Goal: Complete application form: Complete application form

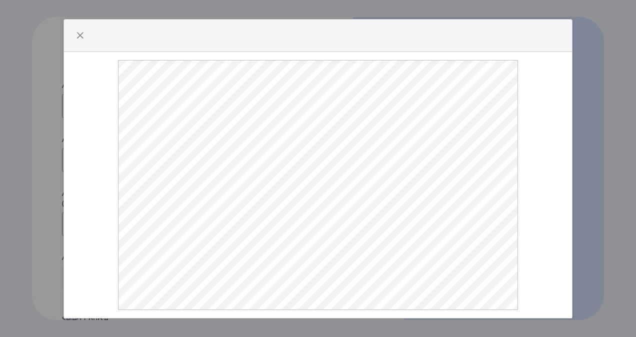
select select
click at [82, 32] on span "button" at bounding box center [80, 36] width 8 height 8
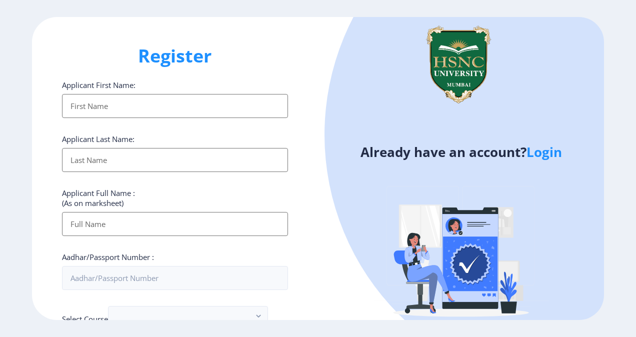
click at [113, 106] on input "Applicant First Name:" at bounding box center [175, 106] width 226 height 24
type input "Pushti"
type input "[PERSON_NAME]"
type input "[PERSON_NAME] [PERSON_NAME]"
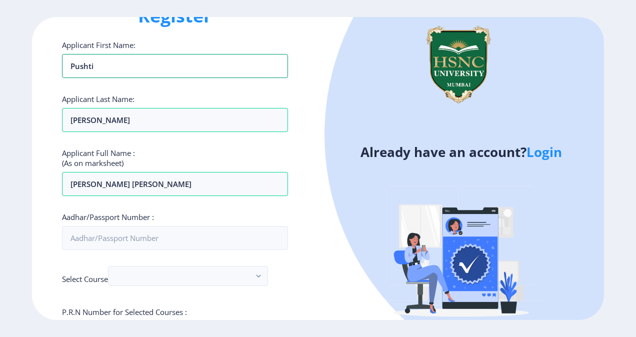
scroll to position [48, 0]
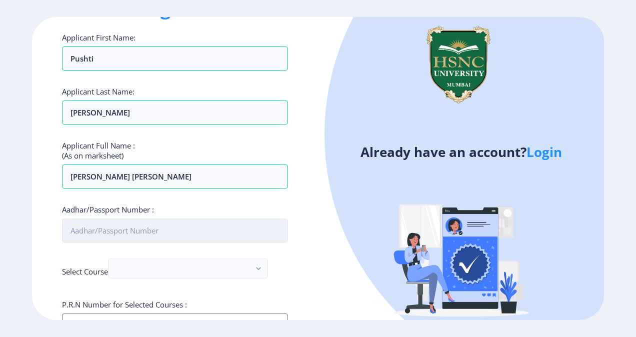
click at [137, 228] on input "Aadhar/Passport Number :" at bounding box center [175, 231] width 226 height 24
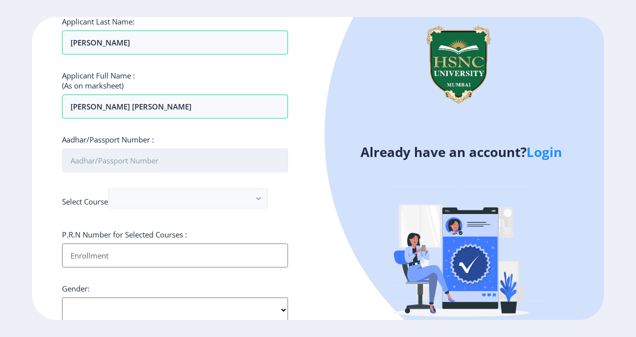
scroll to position [117, 0]
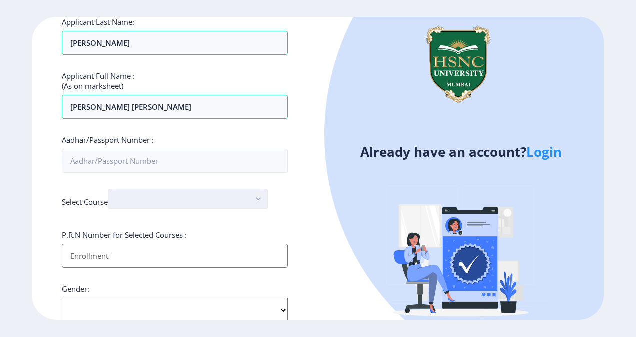
click at [155, 207] on button "button" at bounding box center [188, 199] width 160 height 20
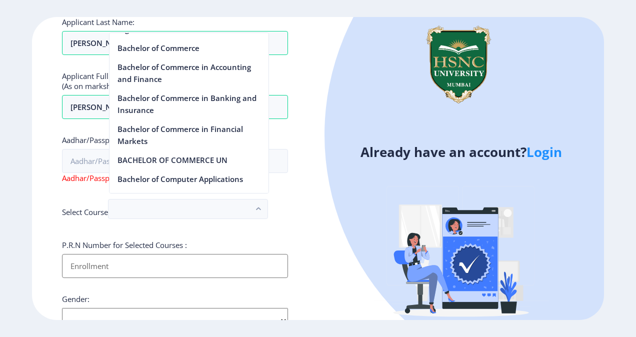
scroll to position [357, 0]
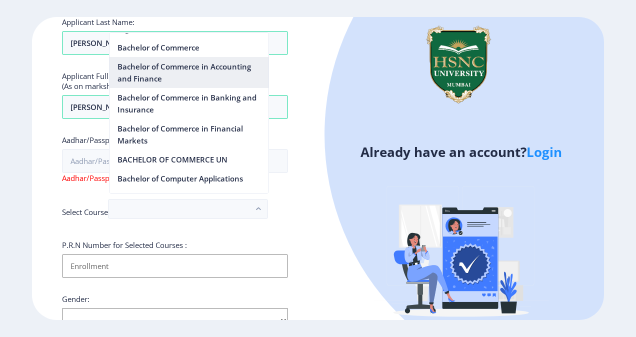
click at [174, 72] on nb-option "Bachelor of Commerce in Accounting and Finance" at bounding box center [189, 72] width 159 height 31
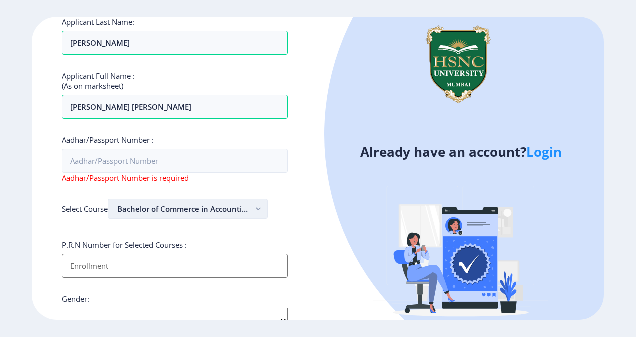
scroll to position [167, 0]
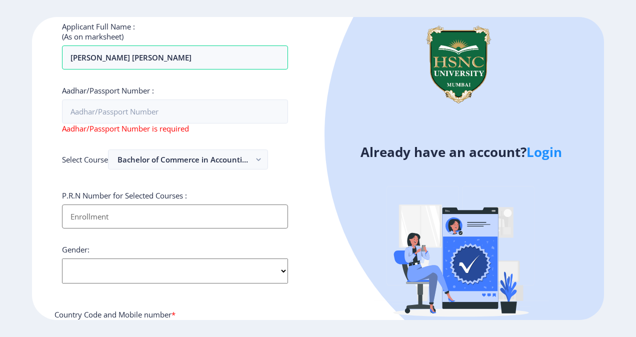
click at [153, 211] on input "Applicant First Name:" at bounding box center [175, 217] width 226 height 24
click at [293, 204] on div "Register Applicant First Name: [PERSON_NAME] Applicant Last Name: [PERSON_NAME]…" at bounding box center [175, 169] width 286 height 304
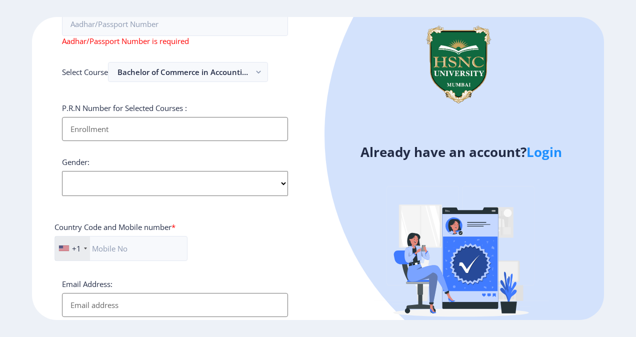
scroll to position [266, 0]
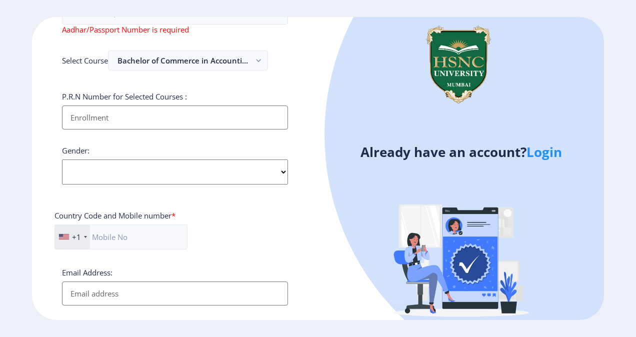
click at [247, 189] on div "Applicant First Name: [PERSON_NAME] Applicant Last Name: [PERSON_NAME] Applican…" at bounding box center [175, 113] width 226 height 599
click at [259, 174] on select "Select Gender [DEMOGRAPHIC_DATA] [DEMOGRAPHIC_DATA] Other" at bounding box center [175, 172] width 226 height 25
select select "[DEMOGRAPHIC_DATA]"
click at [62, 160] on select "Select Gender [DEMOGRAPHIC_DATA] [DEMOGRAPHIC_DATA] Other" at bounding box center [175, 172] width 226 height 25
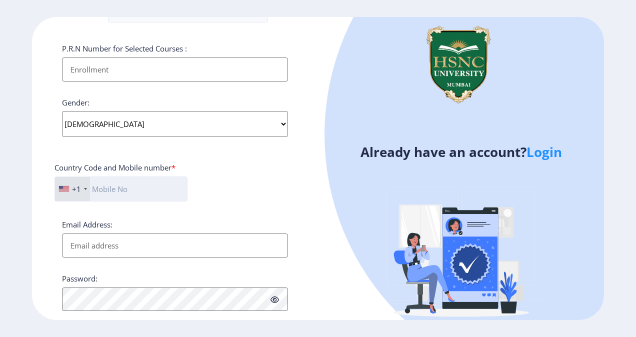
click at [98, 184] on input "text" at bounding box center [121, 189] width 133 height 25
type input "8169711801"
type input "Pushti"
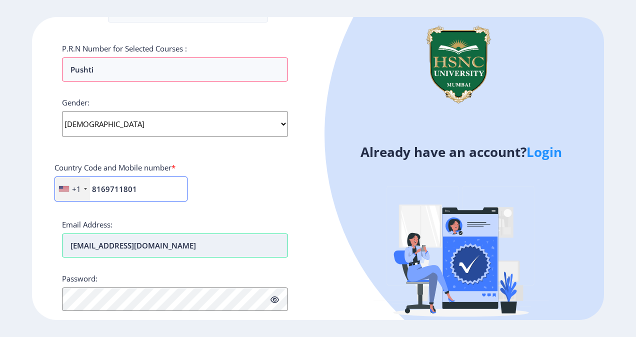
scroll to position [388, 0]
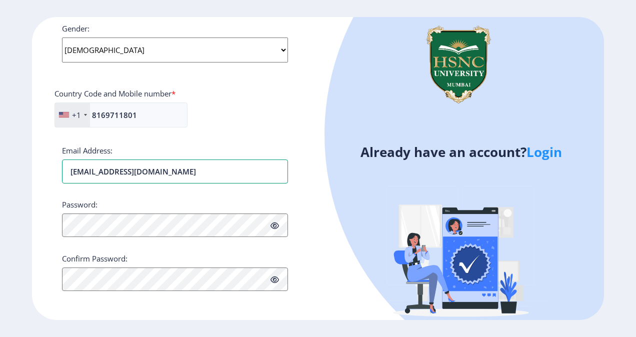
type input "[EMAIL_ADDRESS][DOMAIN_NAME]"
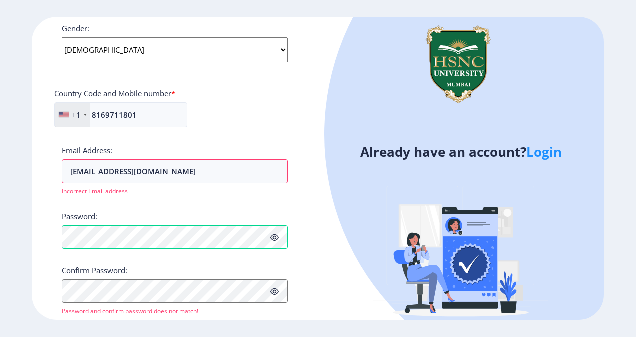
click at [277, 234] on icon at bounding box center [275, 238] width 9 height 8
click at [273, 234] on icon at bounding box center [275, 238] width 9 height 8
click at [272, 235] on icon at bounding box center [275, 238] width 9 height 8
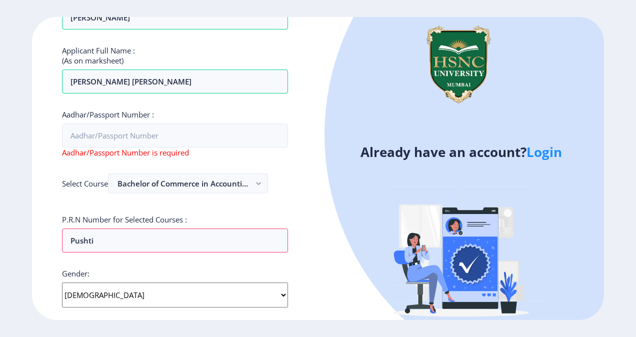
scroll to position [142, 0]
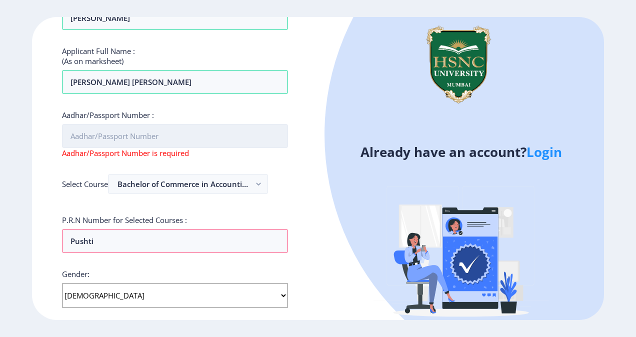
click at [135, 135] on input "Aadhar/Passport Number :" at bounding box center [175, 136] width 226 height 24
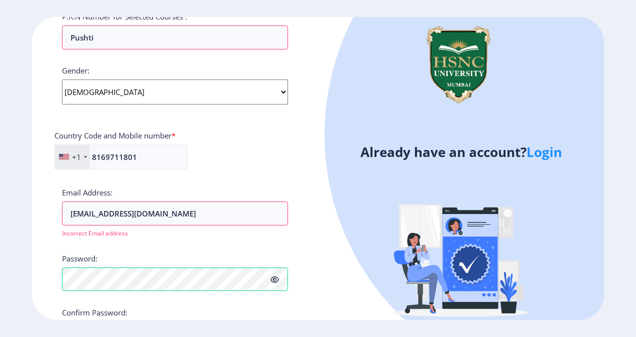
scroll to position [401, 0]
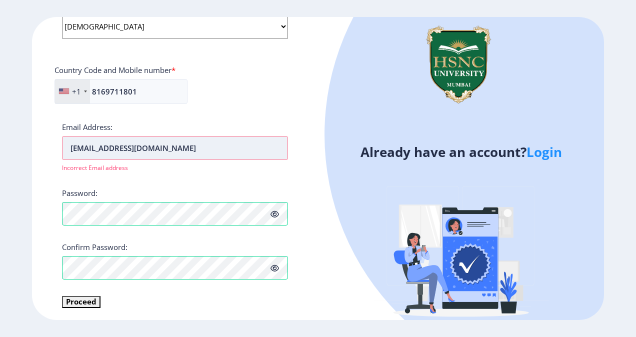
type input "442151609604"
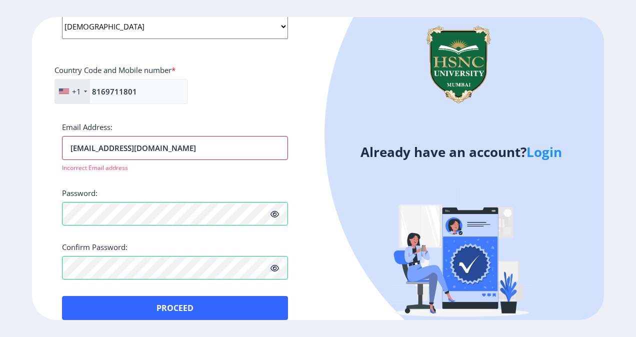
drag, startPoint x: 200, startPoint y: 145, endPoint x: 46, endPoint y: 148, distance: 153.6
click at [46, 148] on div "Register Applicant First Name: [PERSON_NAME] Applicant Last Name: [PERSON_NAME]…" at bounding box center [175, 169] width 286 height 304
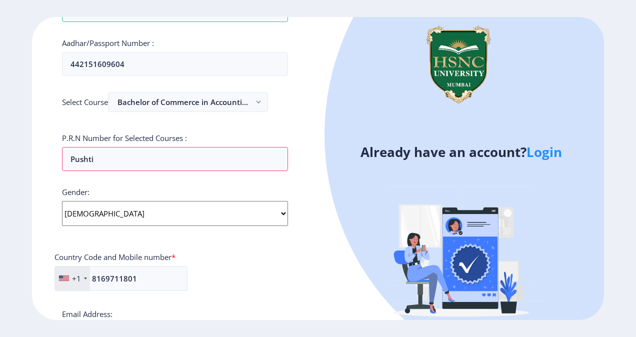
scroll to position [215, 0]
click at [104, 160] on input "Pushti" at bounding box center [175, 159] width 226 height 24
drag, startPoint x: 104, startPoint y: 160, endPoint x: 48, endPoint y: 158, distance: 56.6
click at [48, 158] on div "Register Applicant First Name: [PERSON_NAME] Applicant Last Name: [PERSON_NAME]…" at bounding box center [175, 169] width 286 height 304
paste input "2022230110090204"
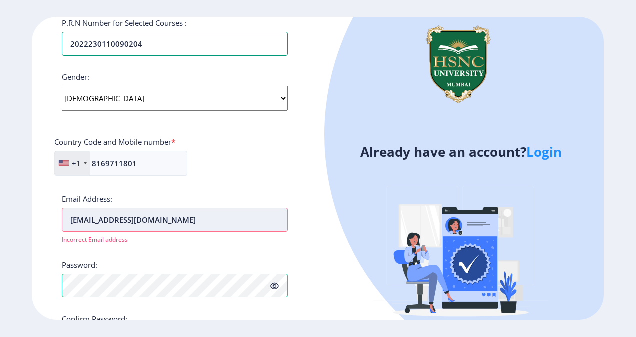
scroll to position [265, 0]
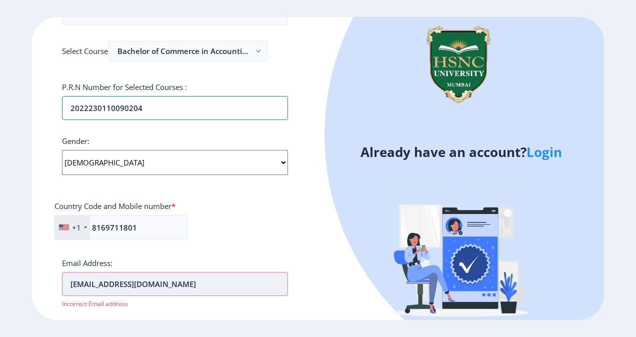
type input "2022230110090204"
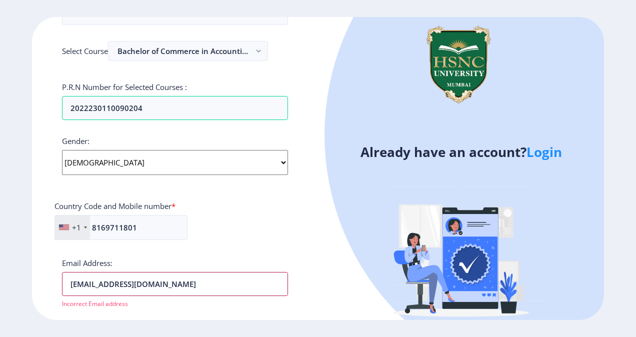
drag, startPoint x: 195, startPoint y: 280, endPoint x: 36, endPoint y: 288, distance: 159.3
click at [36, 288] on div "Register Applicant First Name: [PERSON_NAME] Applicant Last Name: [PERSON_NAME]…" at bounding box center [175, 169] width 286 height 304
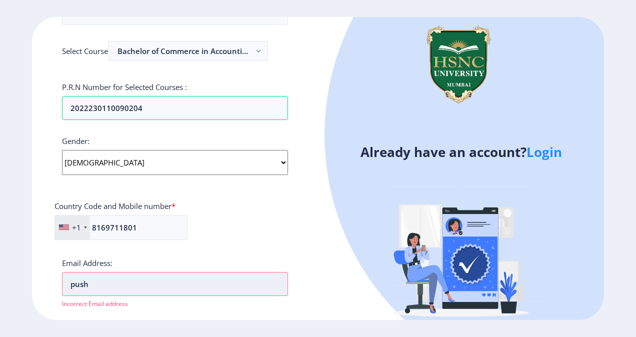
type input "[EMAIL_ADDRESS][DOMAIN_NAME]"
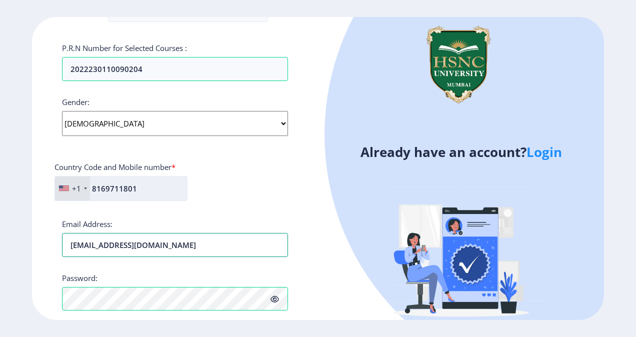
scroll to position [401, 0]
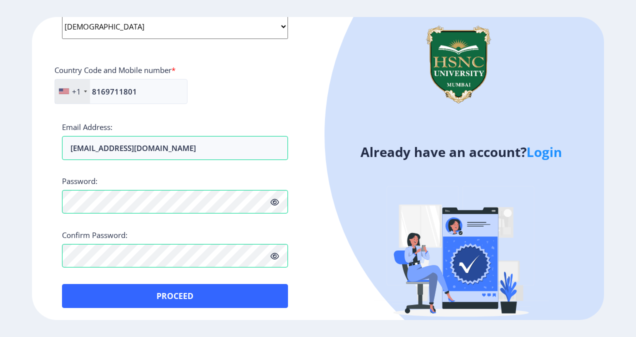
click at [275, 199] on icon at bounding box center [275, 203] width 9 height 8
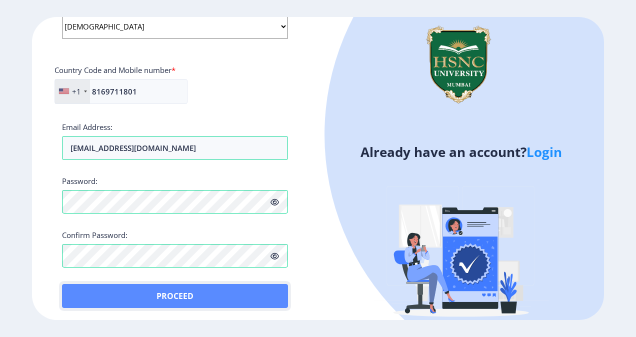
click at [156, 285] on button "Proceed" at bounding box center [175, 296] width 226 height 24
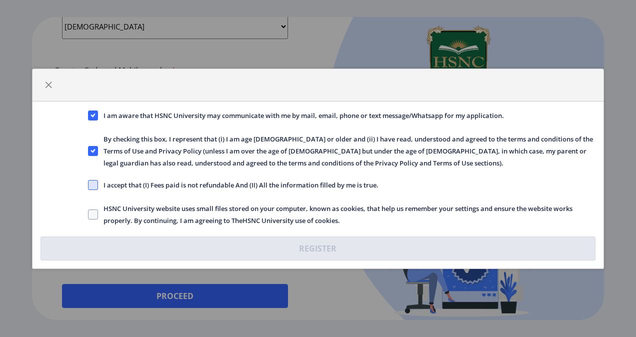
click at [94, 186] on span at bounding box center [93, 185] width 10 height 10
click at [89, 185] on input "I accept that (I) Fees paid is not refundable And (II) All the information fill…" at bounding box center [88, 185] width 1 height 1
checkbox input "true"
click at [98, 214] on span at bounding box center [93, 215] width 10 height 10
click at [89, 214] on input "HSNC University website uses small files stored on your computer, known as cook…" at bounding box center [88, 214] width 1 height 1
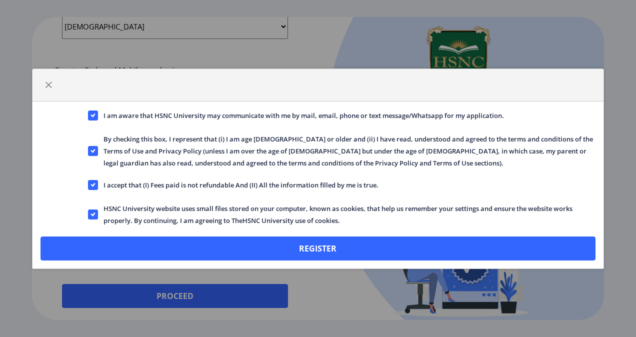
click at [99, 214] on span "HSNC University website uses small files stored on your computer, known as cook…" at bounding box center [347, 215] width 498 height 24
click at [89, 214] on input "HSNC University website uses small files stored on your computer, known as cook…" at bounding box center [88, 214] width 1 height 1
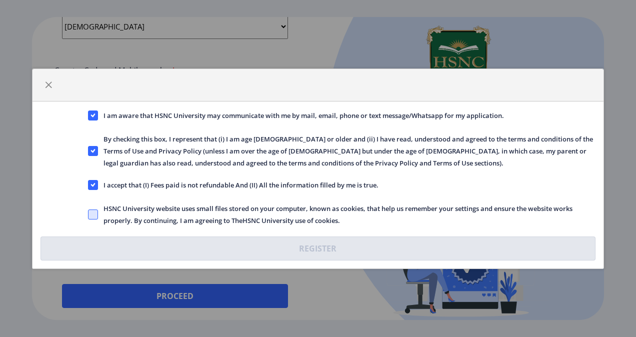
click at [88, 212] on span at bounding box center [93, 215] width 10 height 10
click at [88, 214] on input "HSNC University website uses small files stored on your computer, known as cook…" at bounding box center [88, 214] width 1 height 1
checkbox input "true"
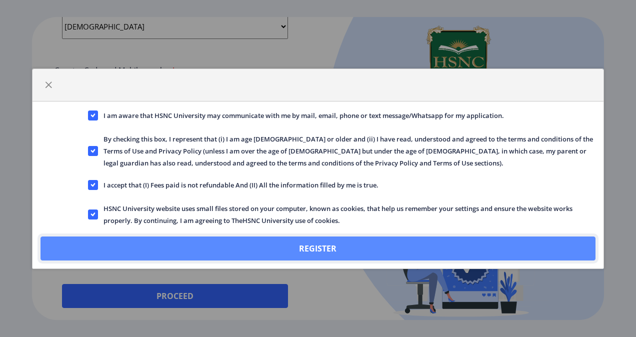
click at [178, 246] on button "Register" at bounding box center [319, 249] width 556 height 24
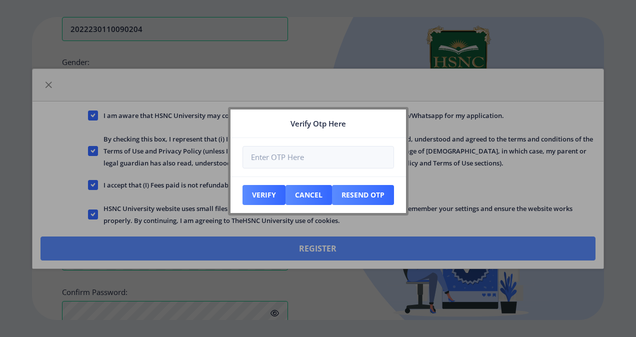
scroll to position [458, 0]
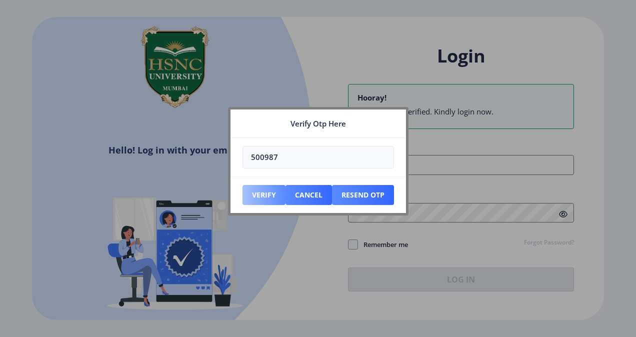
type input "500987"
click at [274, 190] on button "Verify" at bounding box center [264, 195] width 43 height 20
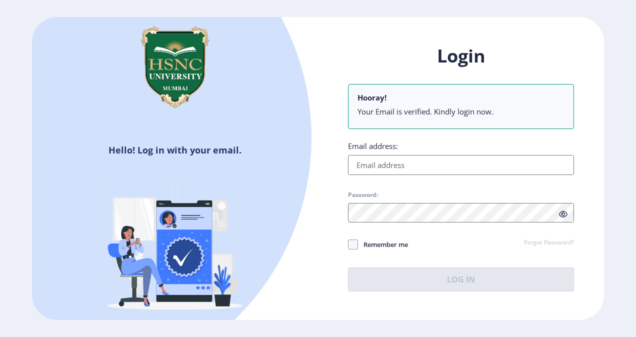
click at [427, 112] on li "Your Email is verified. Kindly login now." at bounding box center [461, 112] width 207 height 10
click at [383, 163] on input "Email address:" at bounding box center [461, 165] width 226 height 20
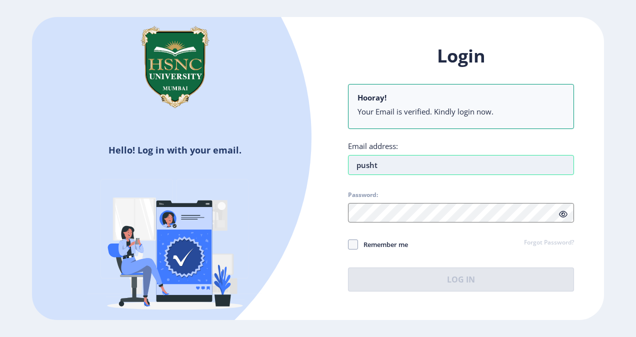
type input "[EMAIL_ADDRESS][DOMAIN_NAME]"
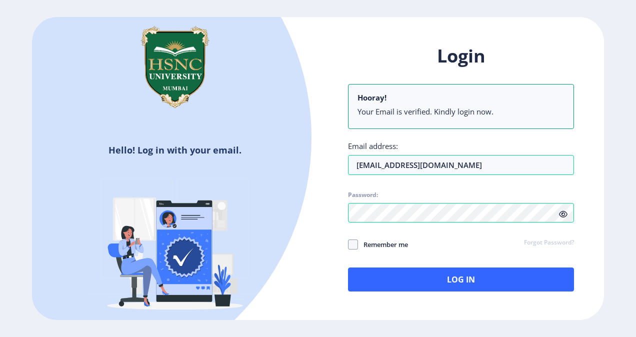
click at [566, 214] on icon at bounding box center [563, 215] width 9 height 8
click at [356, 244] on span at bounding box center [353, 245] width 10 height 10
click at [349, 245] on input "Remember me" at bounding box center [348, 245] width 1 height 1
checkbox input "true"
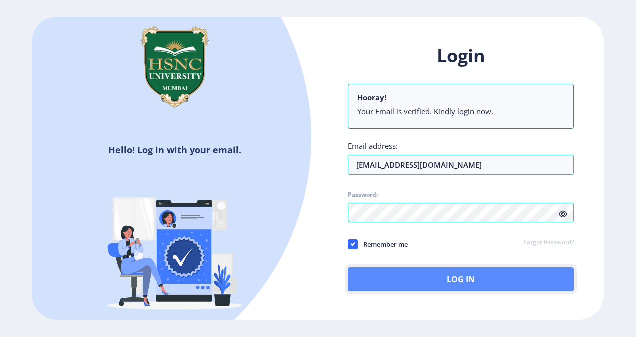
click at [396, 278] on button "Log In" at bounding box center [461, 280] width 226 height 24
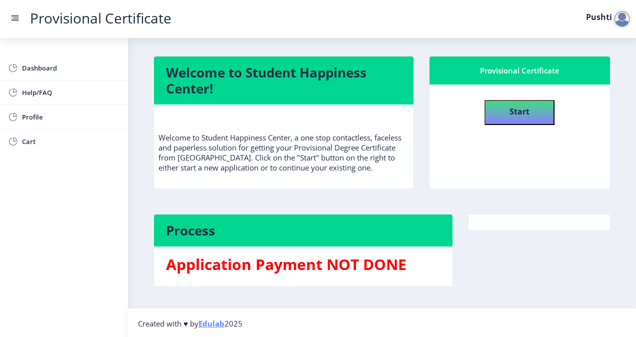
scroll to position [1, 0]
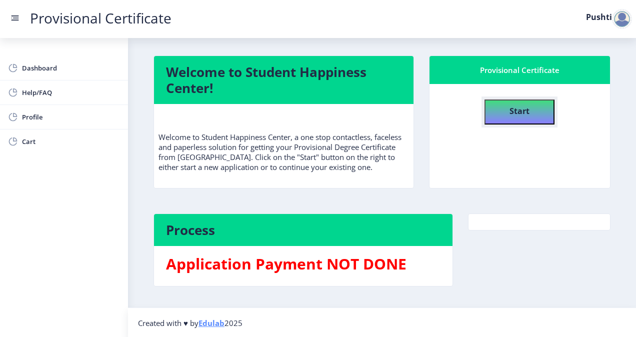
click at [530, 115] on button "Start" at bounding box center [520, 112] width 70 height 25
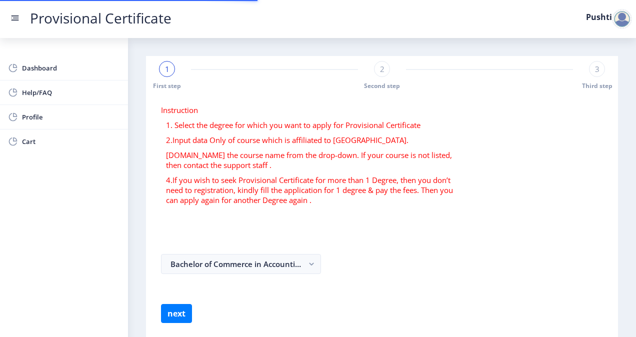
select select
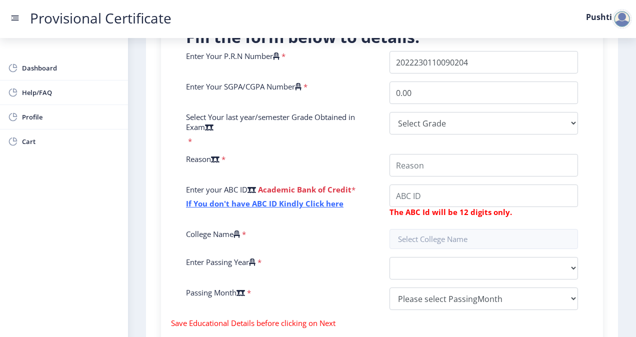
scroll to position [236, 0]
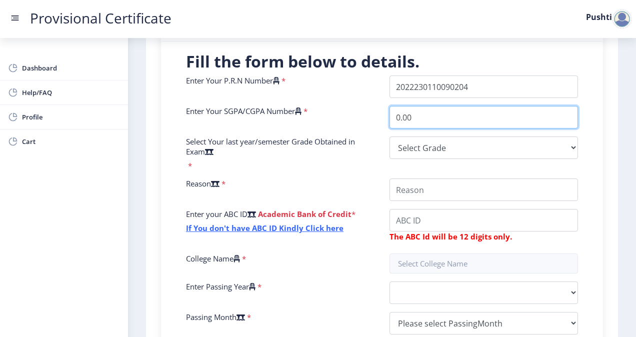
click at [432, 113] on input "0.00" at bounding box center [484, 117] width 189 height 23
drag, startPoint x: 421, startPoint y: 117, endPoint x: 382, endPoint y: 116, distance: 39.0
click at [382, 116] on div "0.00" at bounding box center [484, 117] width 204 height 23
type input "8.64"
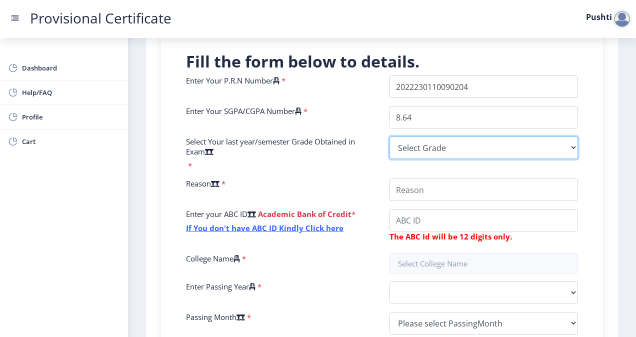
click at [402, 148] on select "Select Grade O A+ A B+ B C D F(Fail)" at bounding box center [484, 148] width 189 height 23
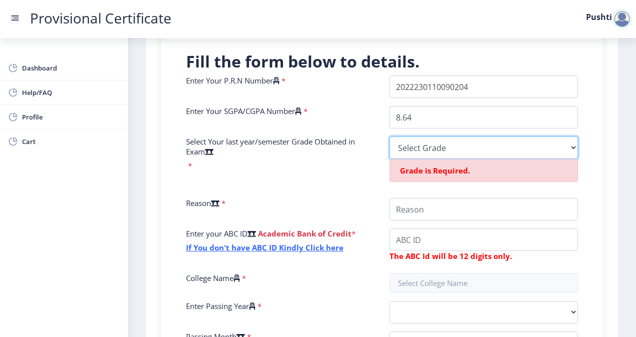
click at [410, 146] on select "Select Grade O A+ A B+ B C D F(Fail)" at bounding box center [484, 148] width 189 height 23
select select "A"
click at [390, 137] on select "Select Grade O A+ A B+ B C D F(Fail)" at bounding box center [484, 148] width 189 height 23
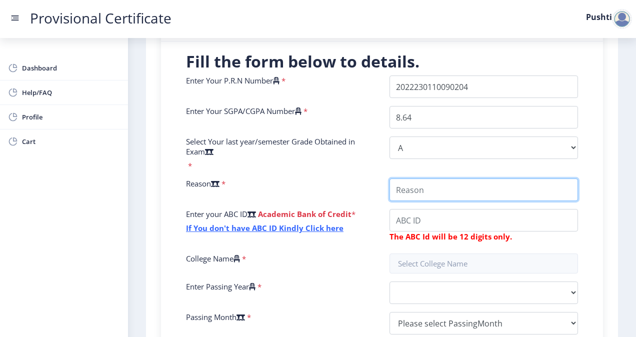
click at [406, 198] on input "College Name" at bounding box center [484, 190] width 189 height 23
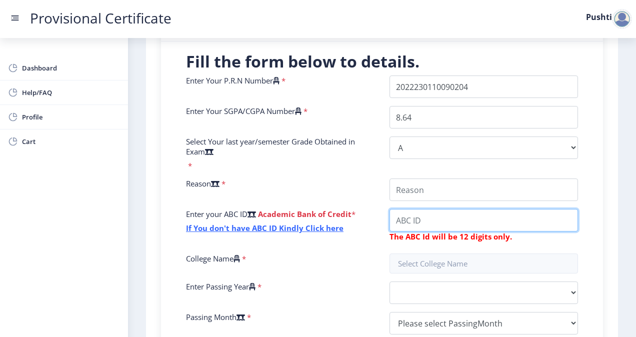
click at [421, 224] on div "Enter Your P.R.N Number * Enter Your SGPA/CGPA Number * 8.64 Select Your last y…" at bounding box center [382, 209] width 407 height 267
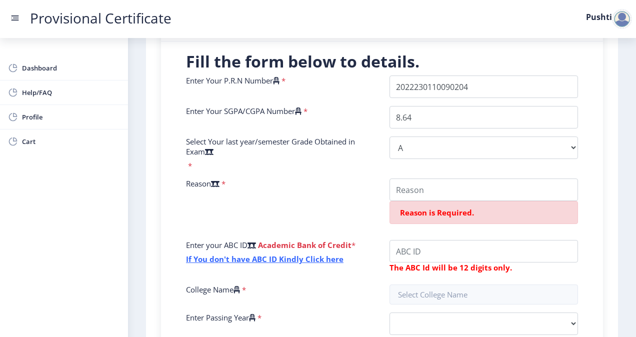
click at [421, 224] on div "Reason is Required." at bounding box center [484, 206] width 204 height 54
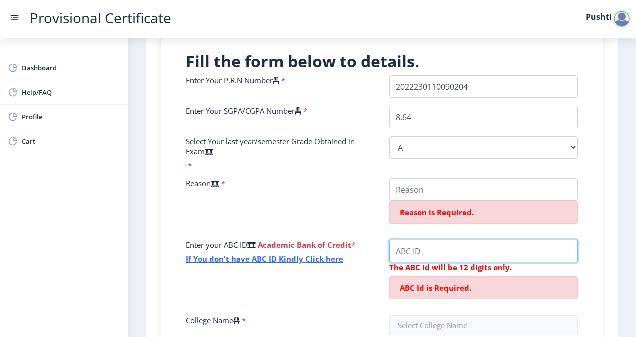
click at [403, 259] on input "College Name" at bounding box center [484, 251] width 189 height 23
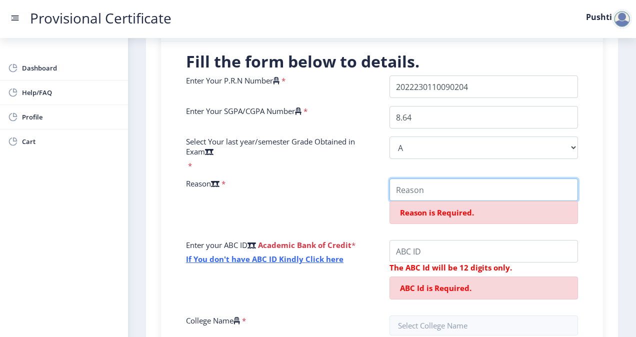
click at [417, 182] on input "College Name" at bounding box center [484, 190] width 189 height 23
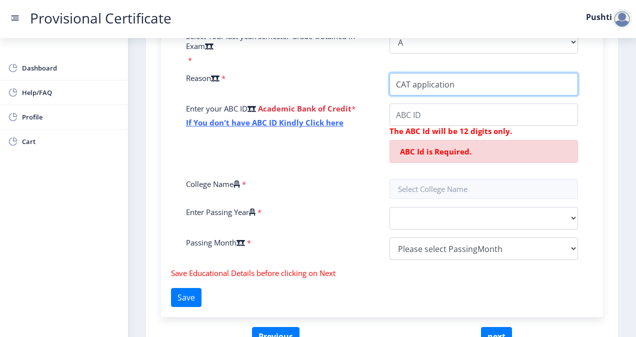
scroll to position [341, 0]
type input "CAT application"
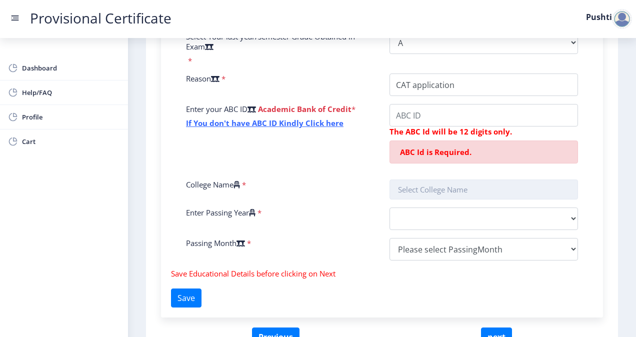
click at [450, 189] on input "text" at bounding box center [484, 190] width 189 height 20
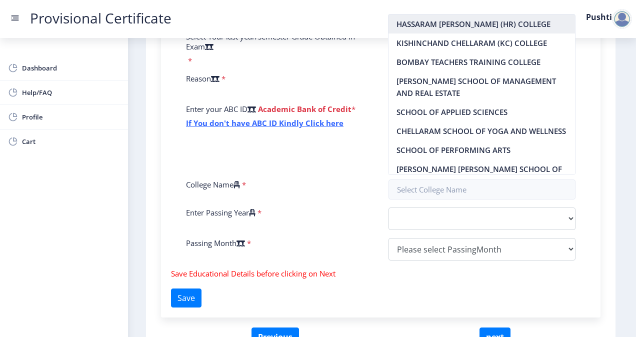
click at [465, 27] on nb-option "HASSARAM [PERSON_NAME] (HR) COLLEGE" at bounding box center [482, 24] width 187 height 19
type input "HASSARAM [PERSON_NAME] (HR) COLLEGE"
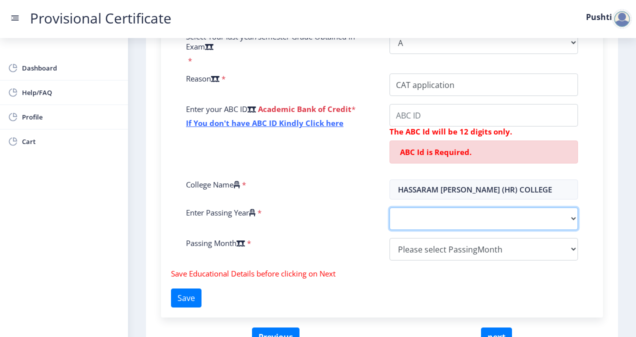
click at [446, 213] on select "2025 2024 2023 2022 2021 2020 2019 2018 2017 2016 2015 2014 2013 2012 2011 2010…" at bounding box center [484, 219] width 189 height 23
select select "2025"
click at [390, 208] on select "2025 2024 2023 2022 2021 2020 2019 2018 2017 2016 2015 2014 2013 2012 2011 2010…" at bounding box center [484, 219] width 189 height 23
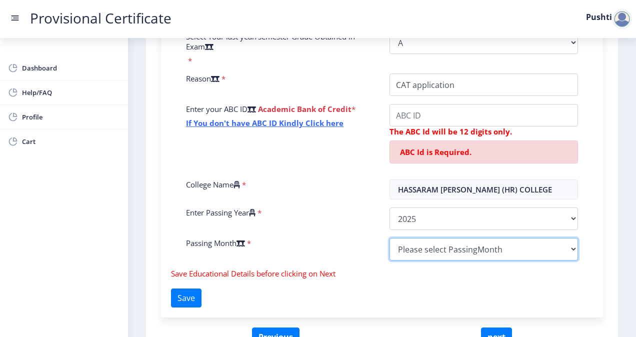
click at [417, 251] on select "Please select PassingMonth (01) January (02) February (03) March (04) April (05…" at bounding box center [484, 249] width 189 height 23
select select "April"
click at [390, 238] on select "Please select PassingMonth (01) January (02) February (03) March (04) April (05…" at bounding box center [484, 249] width 189 height 23
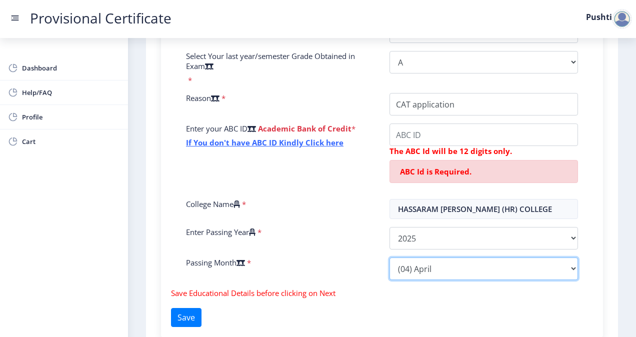
scroll to position [321, 0]
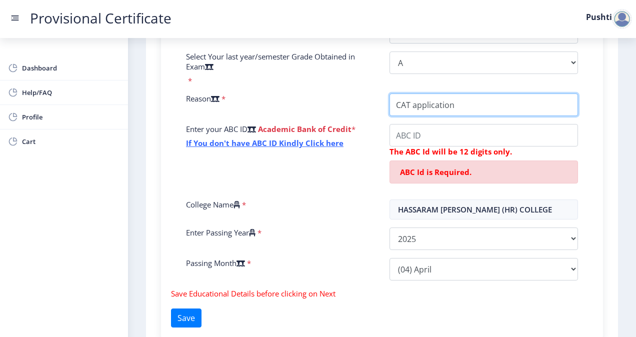
click at [466, 107] on input "College Name" at bounding box center [484, 105] width 189 height 23
type input "CAT application form"
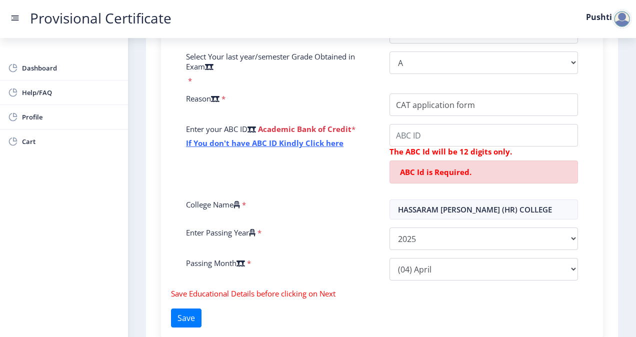
click at [422, 171] on span "ABC Id is Required." at bounding box center [436, 172] width 72 height 10
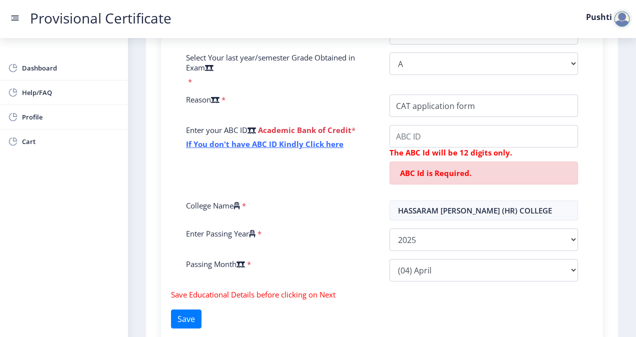
scroll to position [324, 0]
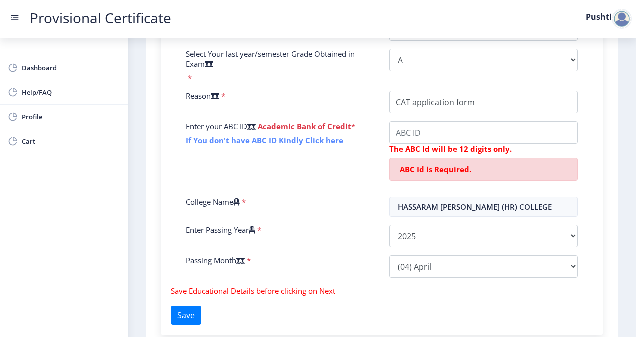
click at [277, 142] on link "If You don't have ABC ID Kindly Click here" at bounding box center [265, 141] width 158 height 10
